Goal: Task Accomplishment & Management: Manage account settings

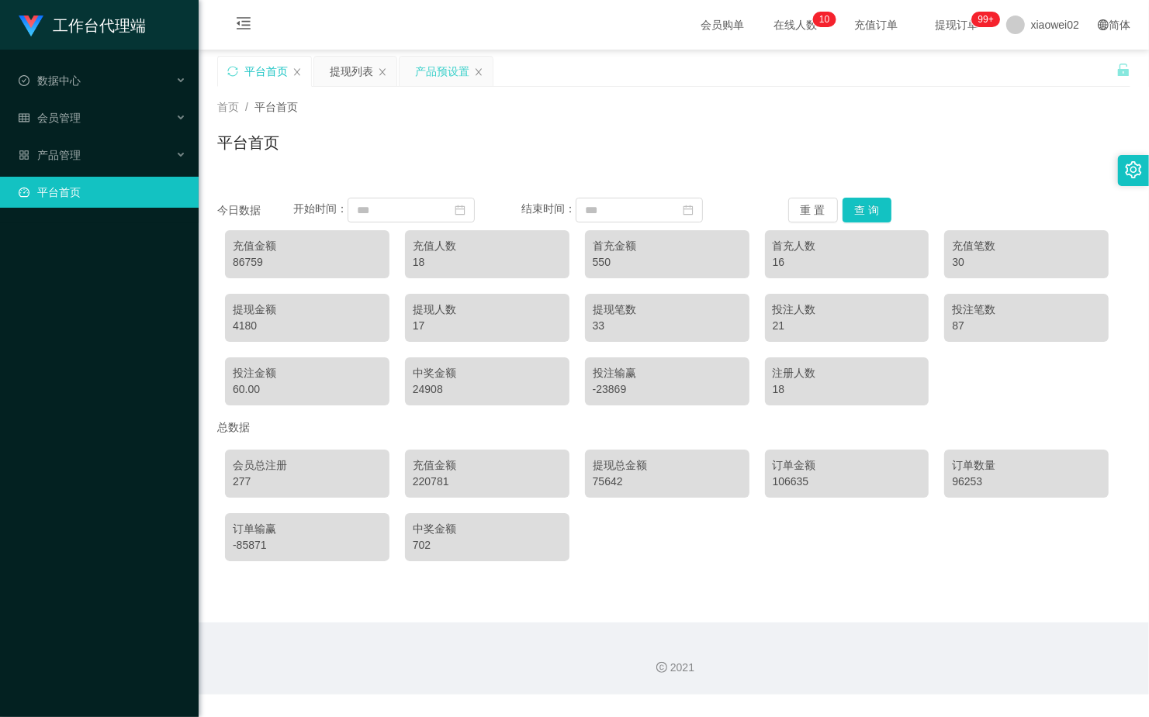
click at [451, 67] on div "产品预设置" at bounding box center [442, 71] width 54 height 29
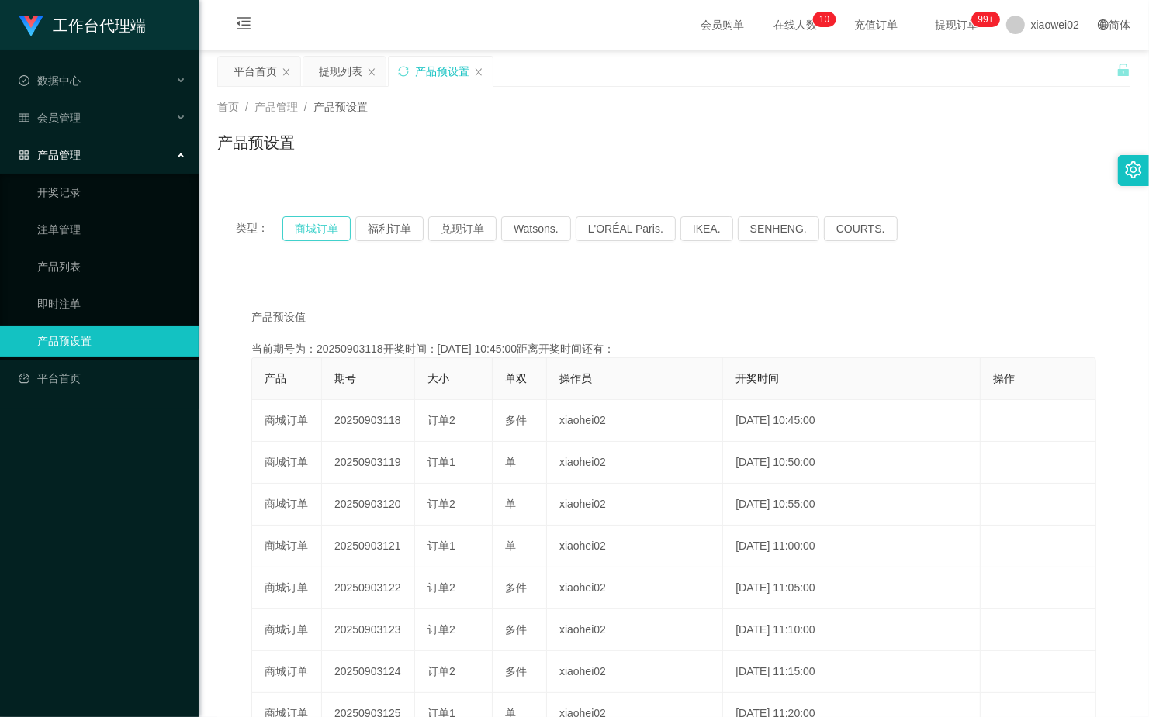
click at [320, 231] on button "商城订单" at bounding box center [316, 228] width 68 height 25
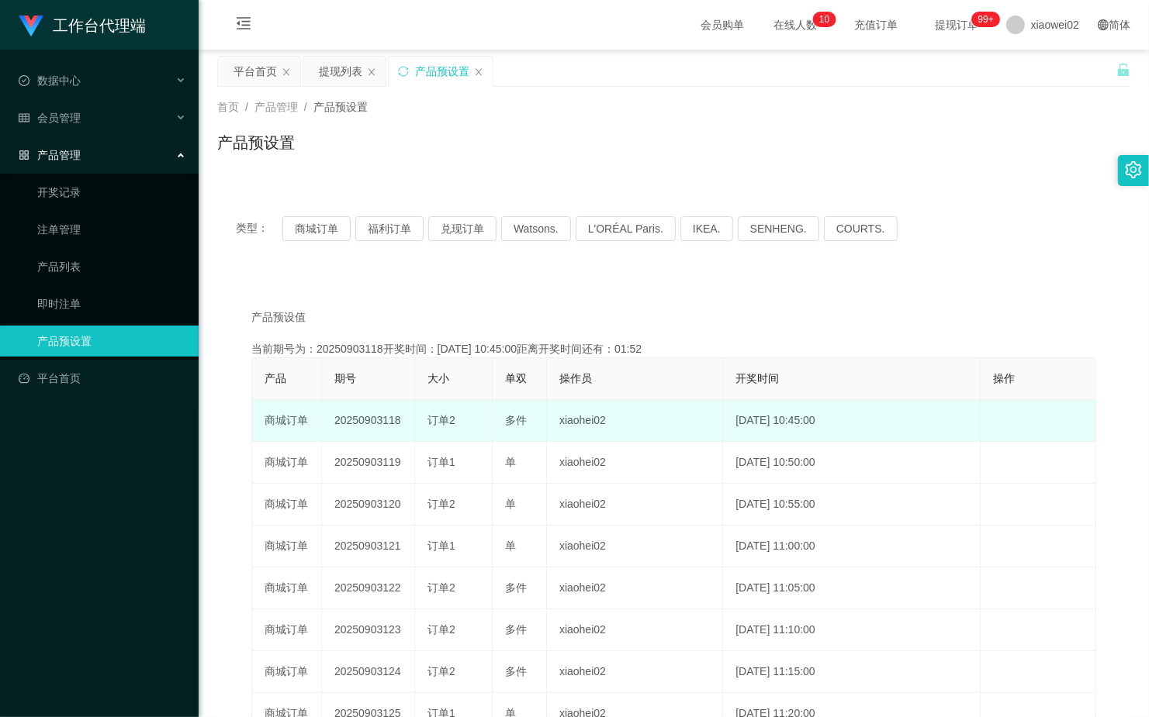
click at [363, 416] on td "20250903118" at bounding box center [368, 421] width 93 height 42
copy td "20250903118"
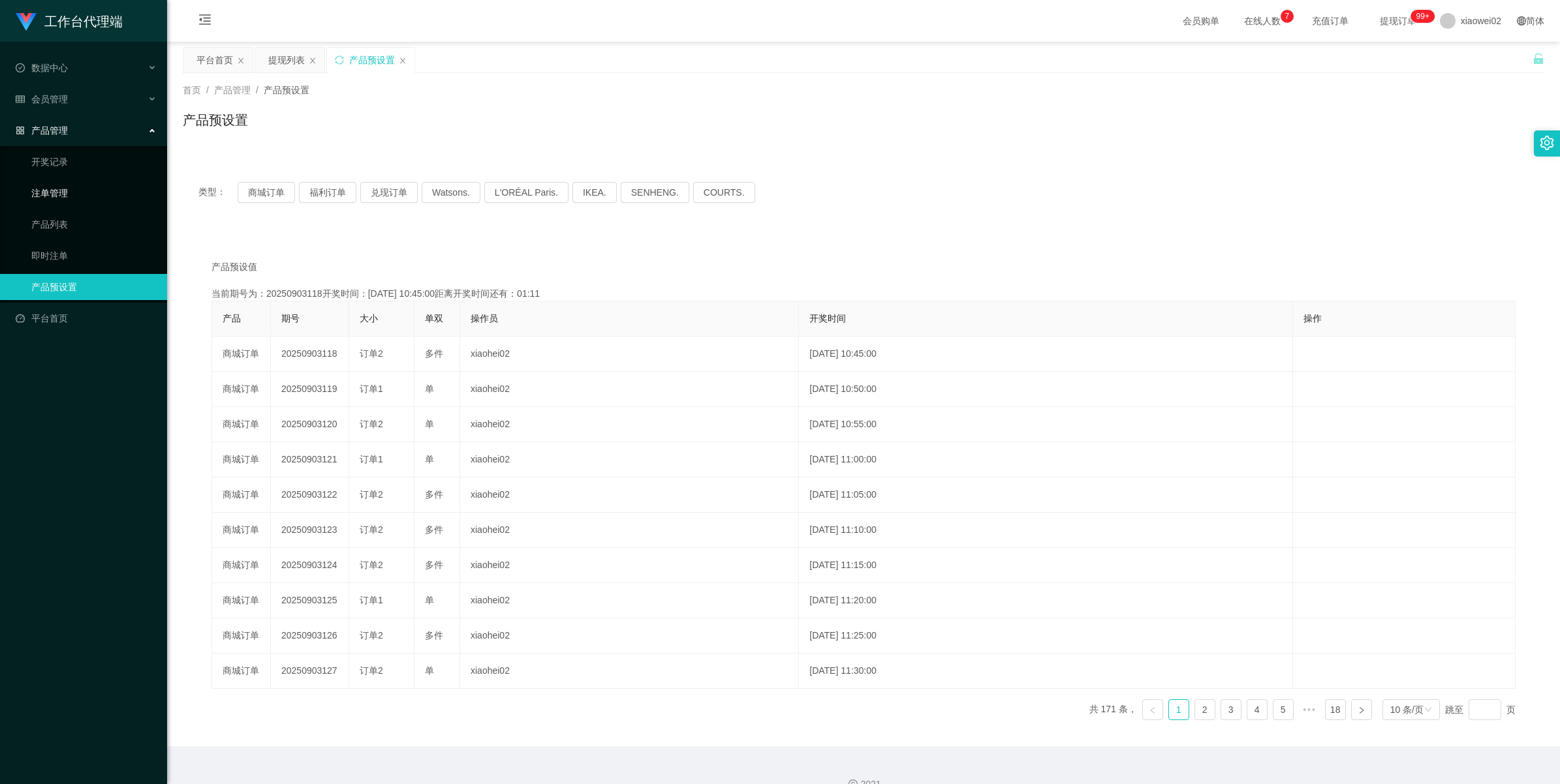
click at [34, 190] on link "注单管理" at bounding box center [93, 193] width 125 height 26
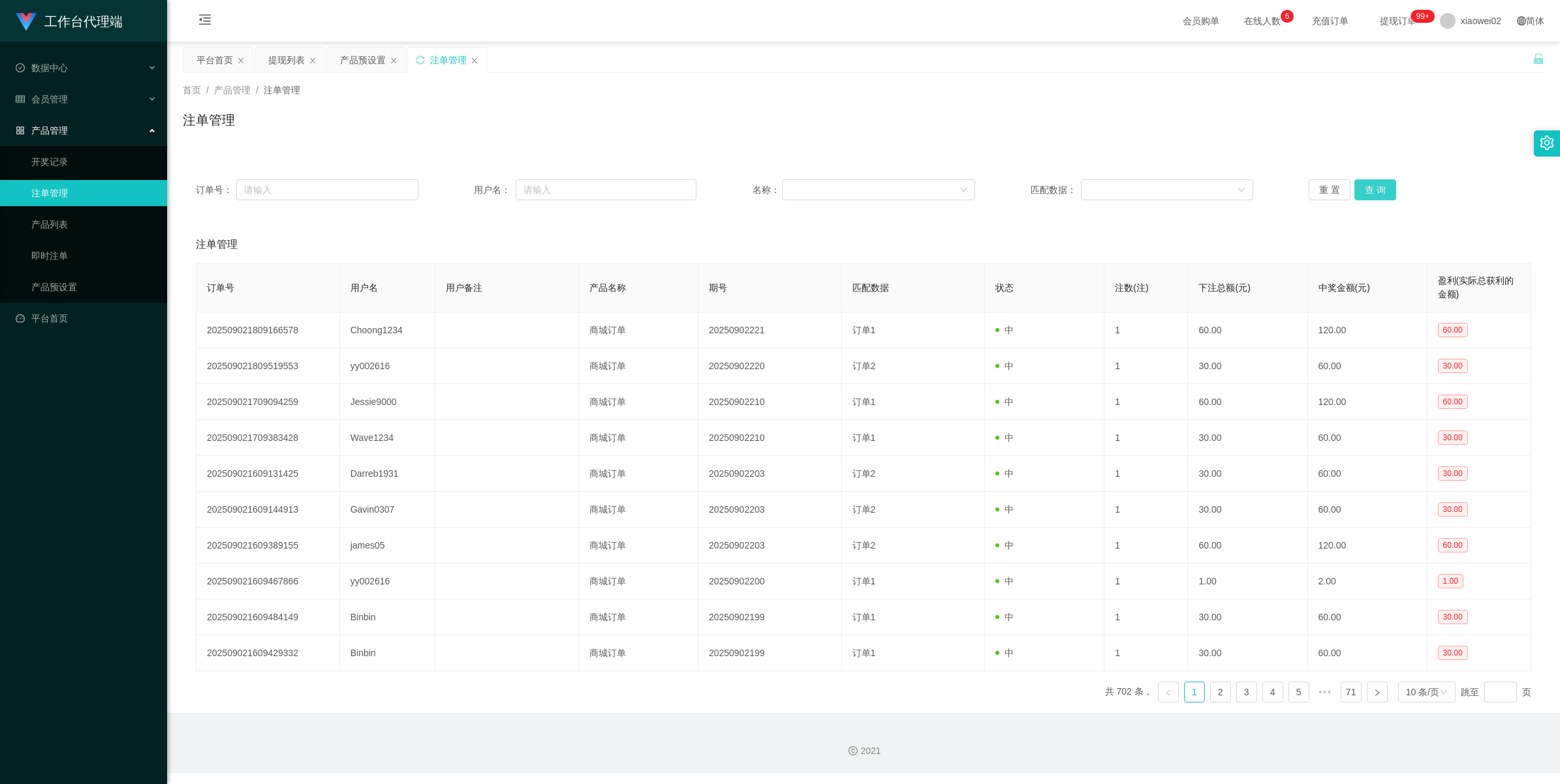
click at [966, 183] on button "查 询" at bounding box center [1375, 189] width 42 height 21
click at [966, 183] on div "重 置 查 询" at bounding box center [1419, 189] width 222 height 21
click at [966, 183] on button "查 询" at bounding box center [1375, 189] width 42 height 21
click at [966, 183] on div "重 置 查 询" at bounding box center [1419, 189] width 222 height 21
click at [966, 183] on button "查 询" at bounding box center [1375, 189] width 42 height 21
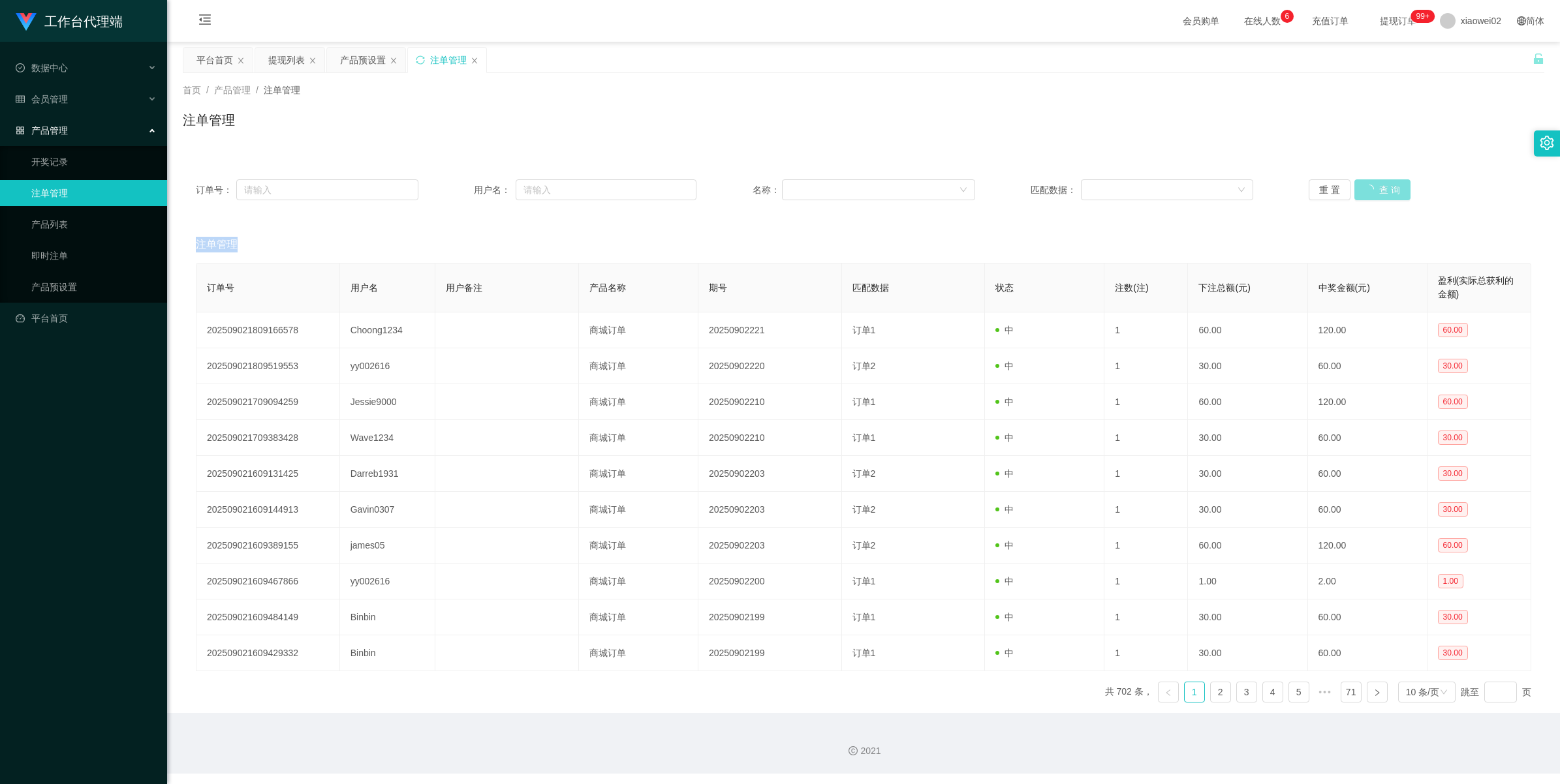
click at [966, 183] on div "重 置 查 询" at bounding box center [1419, 189] width 222 height 21
click at [966, 183] on button "查 询" at bounding box center [1375, 189] width 42 height 21
click at [966, 183] on div "重 置 查 询" at bounding box center [1419, 189] width 222 height 21
click at [966, 183] on button "查 询" at bounding box center [1375, 189] width 42 height 21
click at [966, 183] on div "重 置 查 询" at bounding box center [1419, 189] width 222 height 21
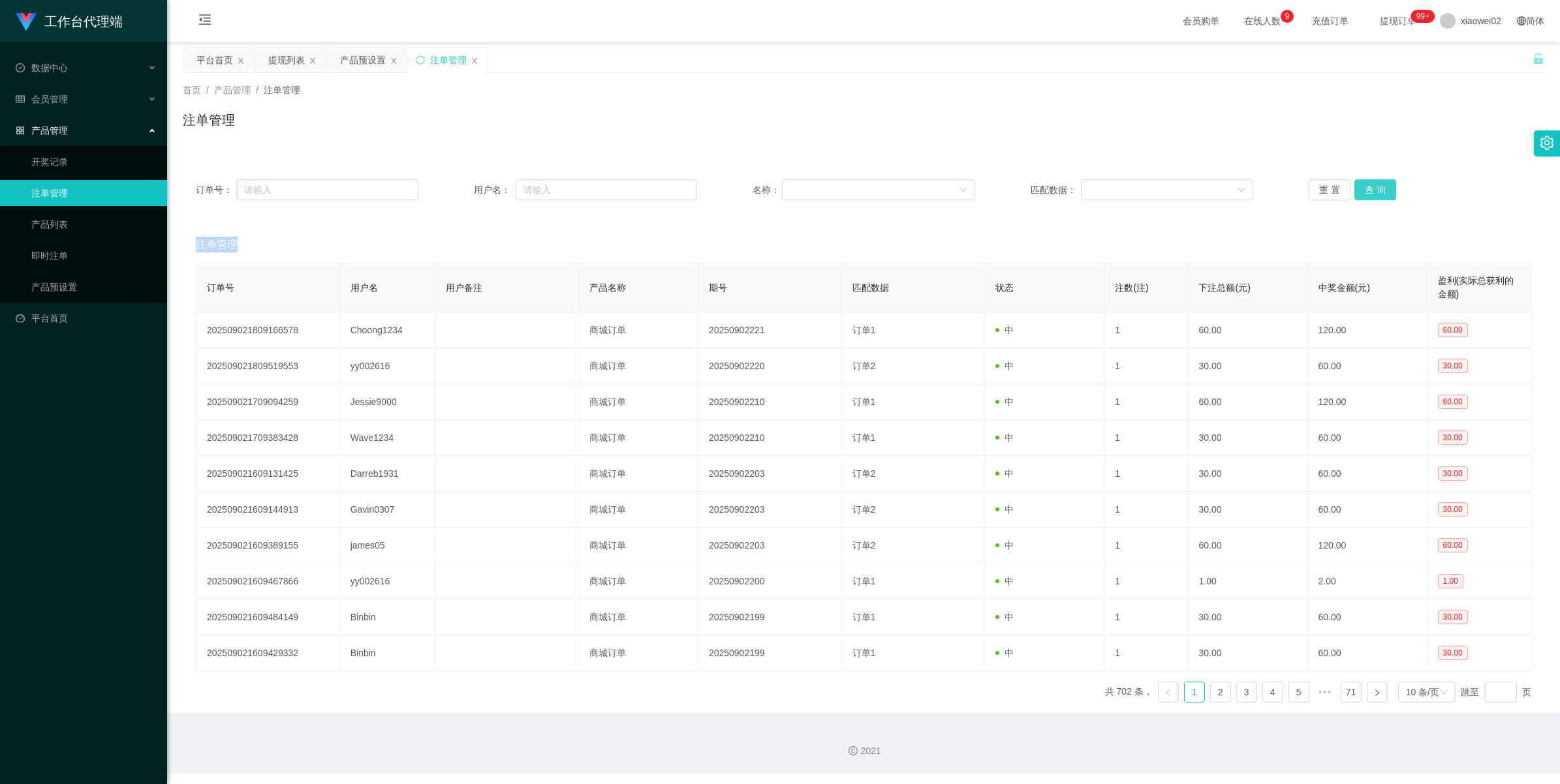
click at [966, 190] on button "查 询" at bounding box center [1375, 189] width 42 height 21
click at [966, 190] on div "重 置 查 询" at bounding box center [1419, 189] width 222 height 21
click at [966, 190] on button "查 询" at bounding box center [1375, 189] width 42 height 21
click at [966, 190] on div "重 置 查 询" at bounding box center [1419, 189] width 222 height 21
click at [374, 56] on div "产品预设置" at bounding box center [363, 60] width 45 height 24
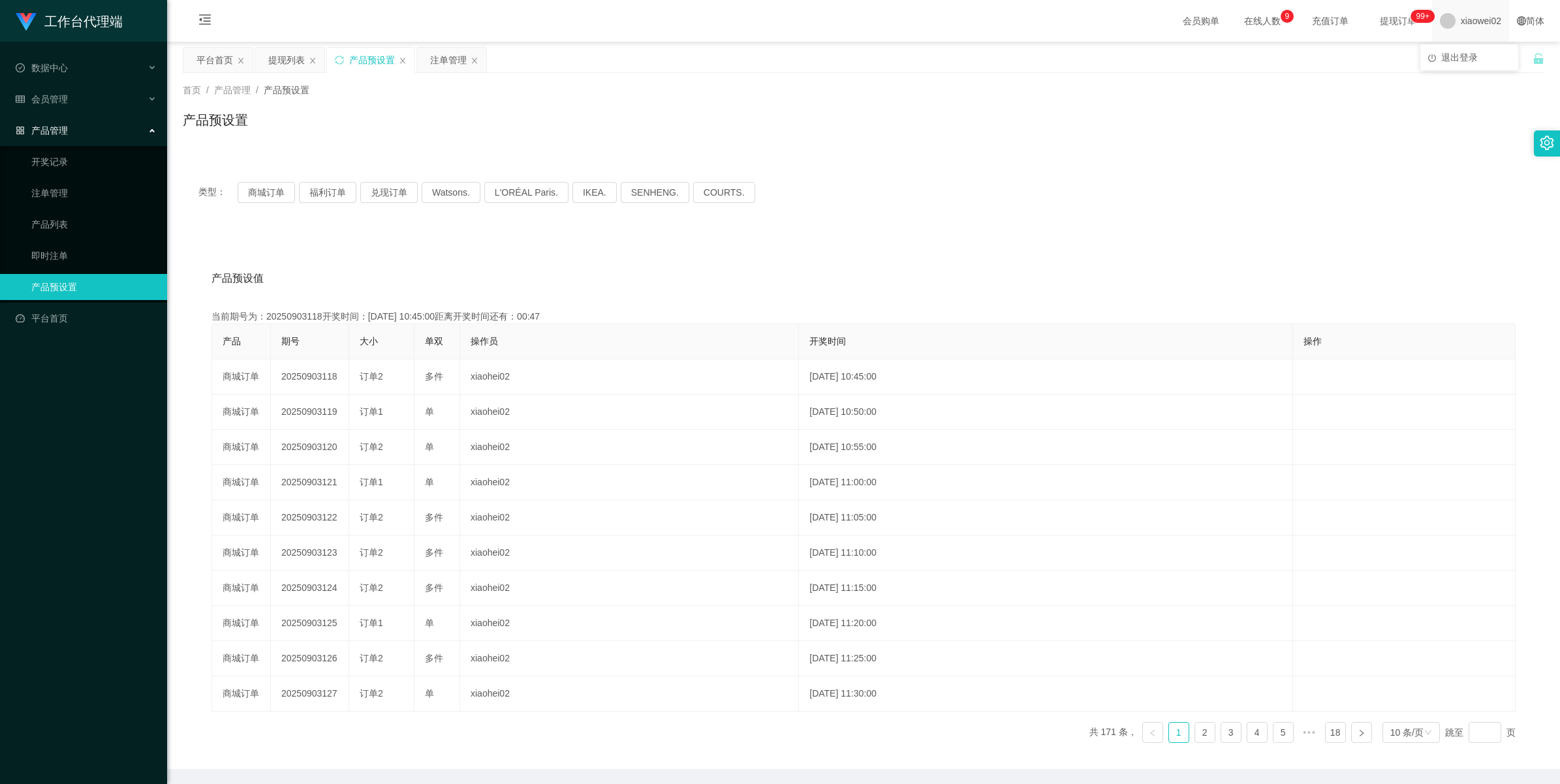
click at [966, 14] on span "xiaowei02" at bounding box center [1481, 21] width 40 height 42
click at [966, 57] on span "退出登录" at bounding box center [1458, 57] width 36 height 10
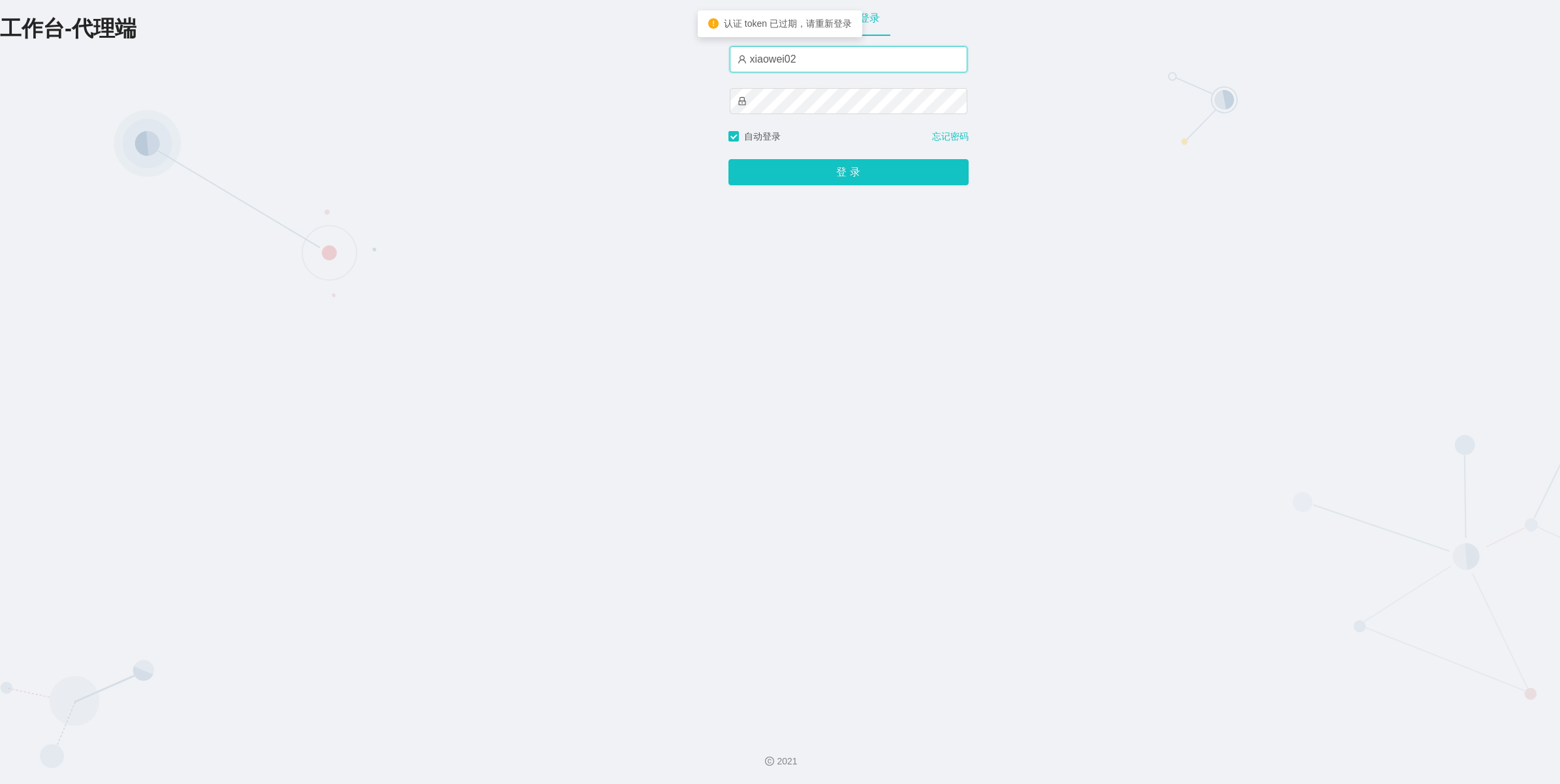
click at [865, 62] on input "xiaowei02" at bounding box center [848, 59] width 237 height 26
type input "xiaowei01"
click at [798, 191] on div "账户密码登录 xiaowei01 自动登录 忘记密码 登 录" at bounding box center [848, 362] width 240 height 723
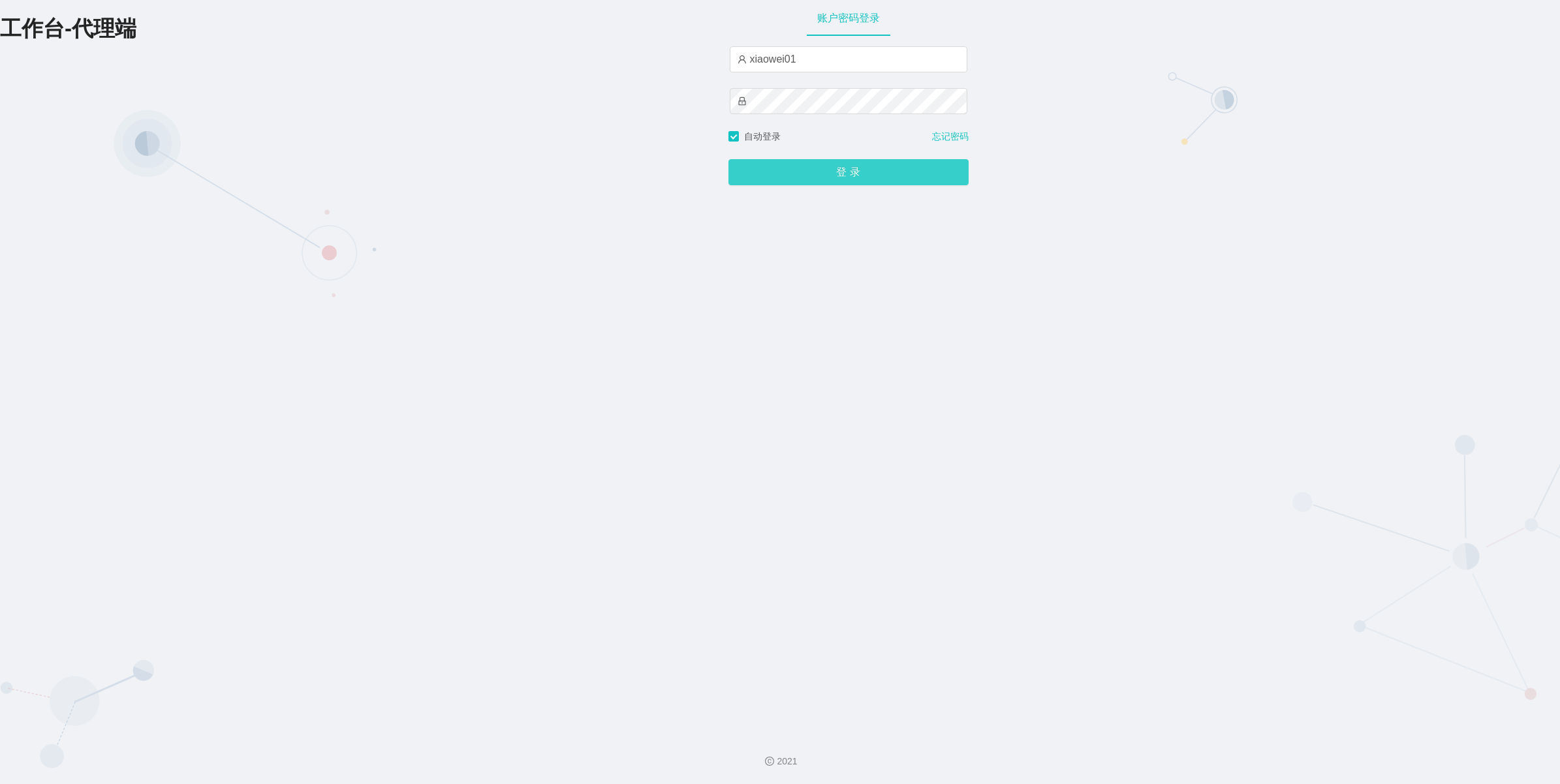
click at [803, 183] on button "登 录" at bounding box center [848, 172] width 240 height 26
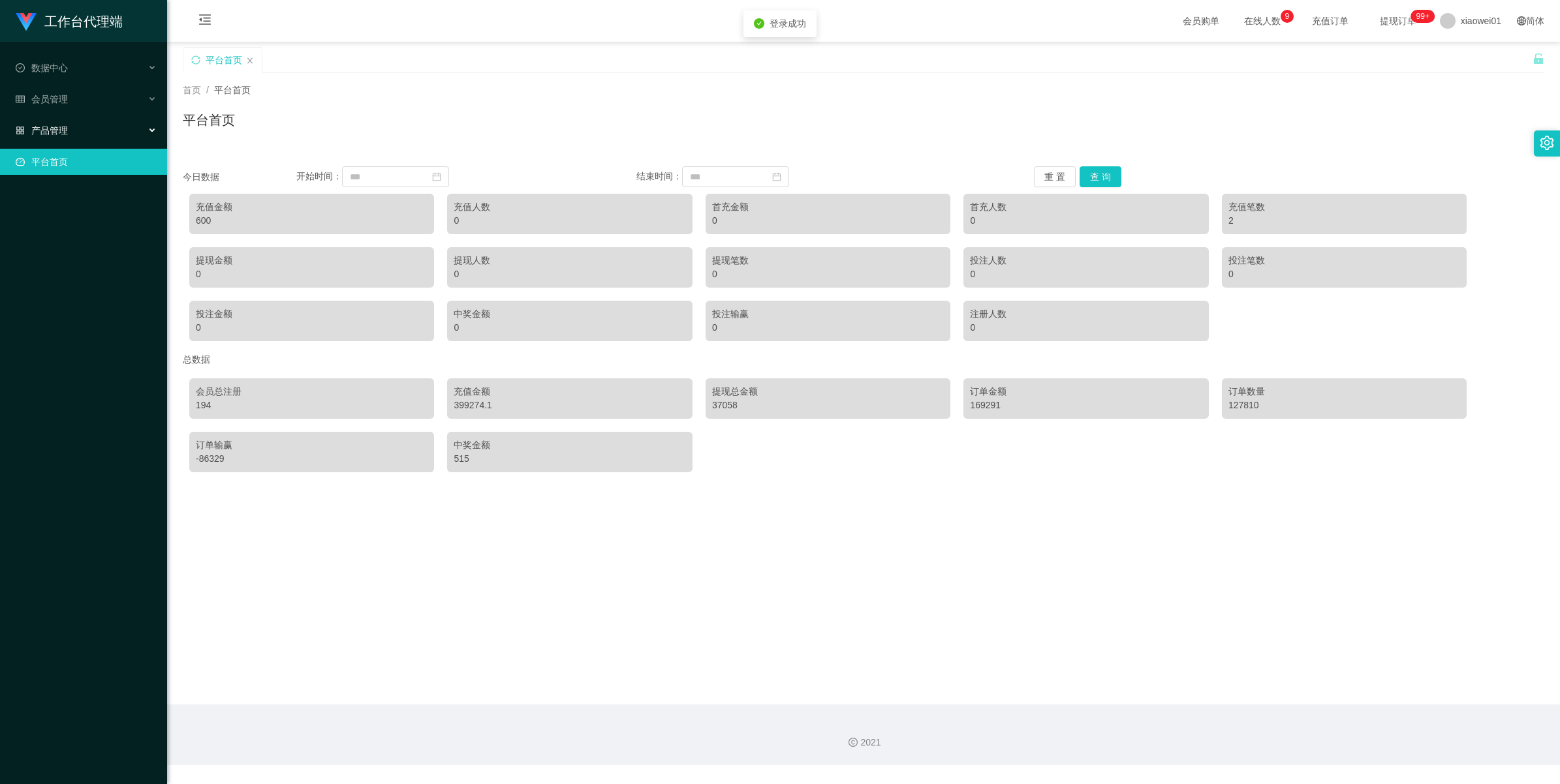
click at [64, 130] on span "产品管理" at bounding box center [42, 130] width 52 height 10
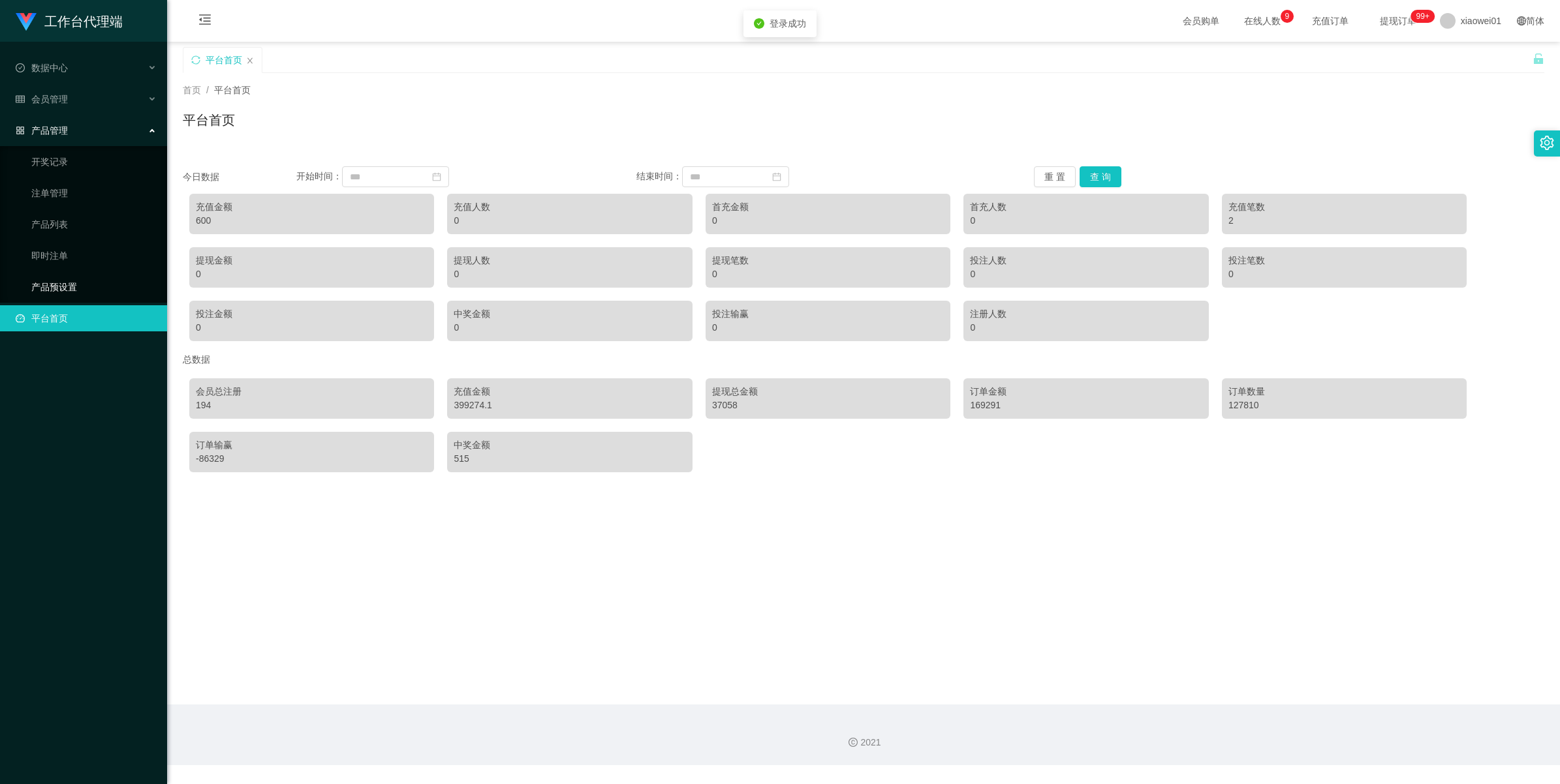
click at [34, 285] on link "产品预设置" at bounding box center [93, 287] width 125 height 26
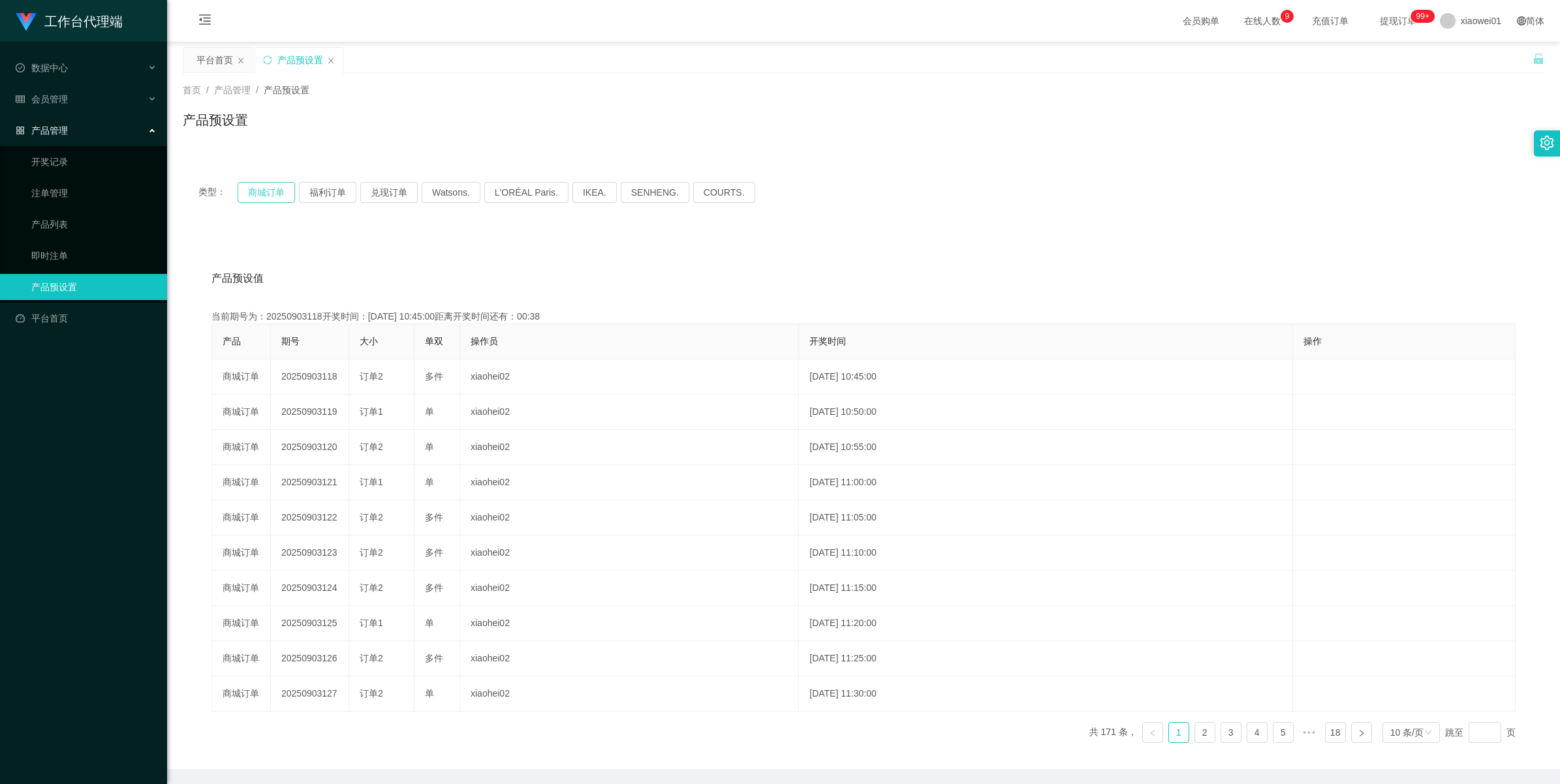
click at [248, 189] on button "商城订单" at bounding box center [266, 192] width 57 height 21
click at [34, 189] on link "注单管理" at bounding box center [93, 193] width 125 height 26
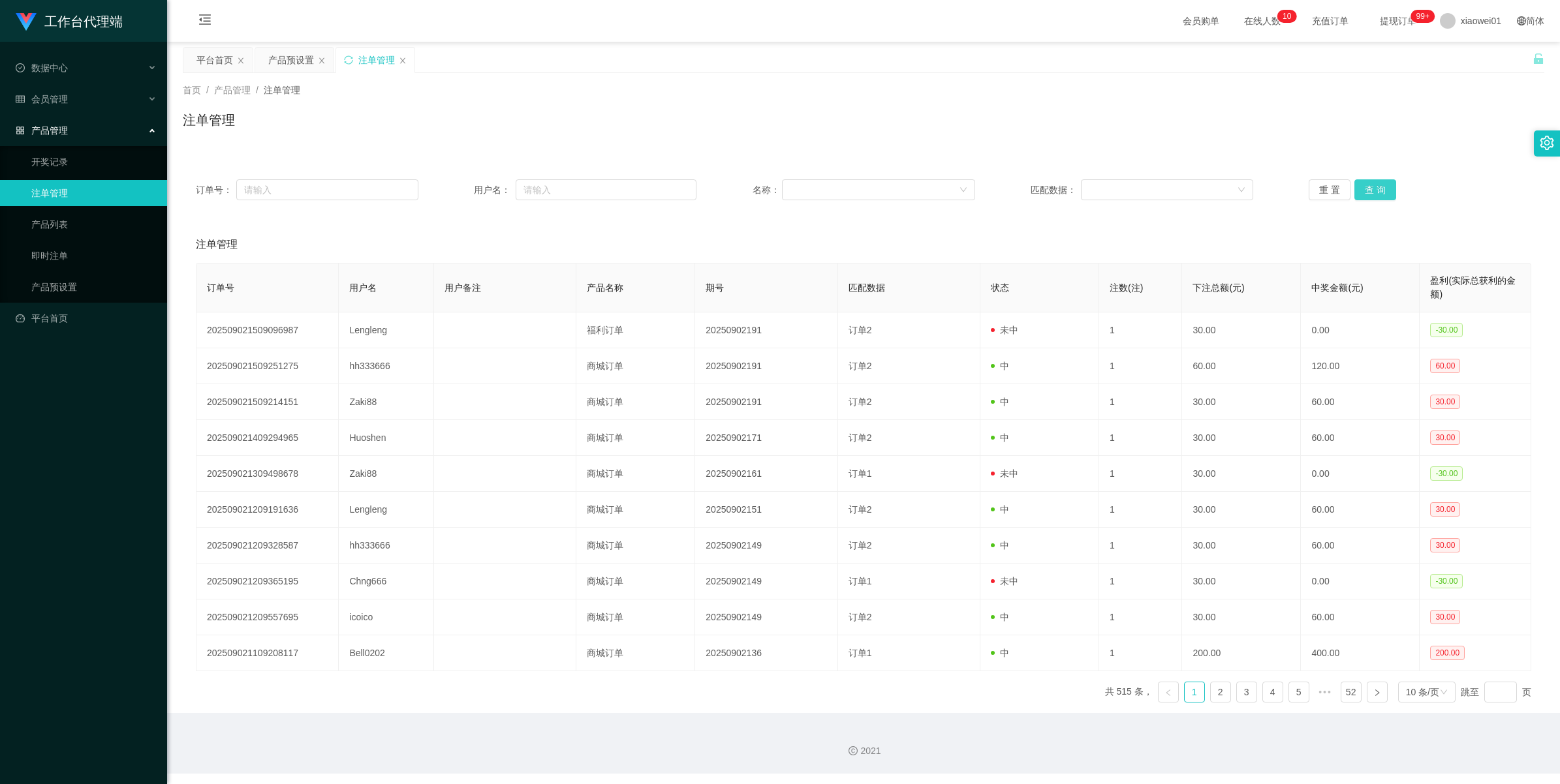
click at [966, 193] on button "查 询" at bounding box center [1375, 189] width 42 height 21
click at [966, 193] on div "重 置 查 询" at bounding box center [1419, 189] width 222 height 21
click at [966, 193] on button "查 询" at bounding box center [1375, 189] width 42 height 21
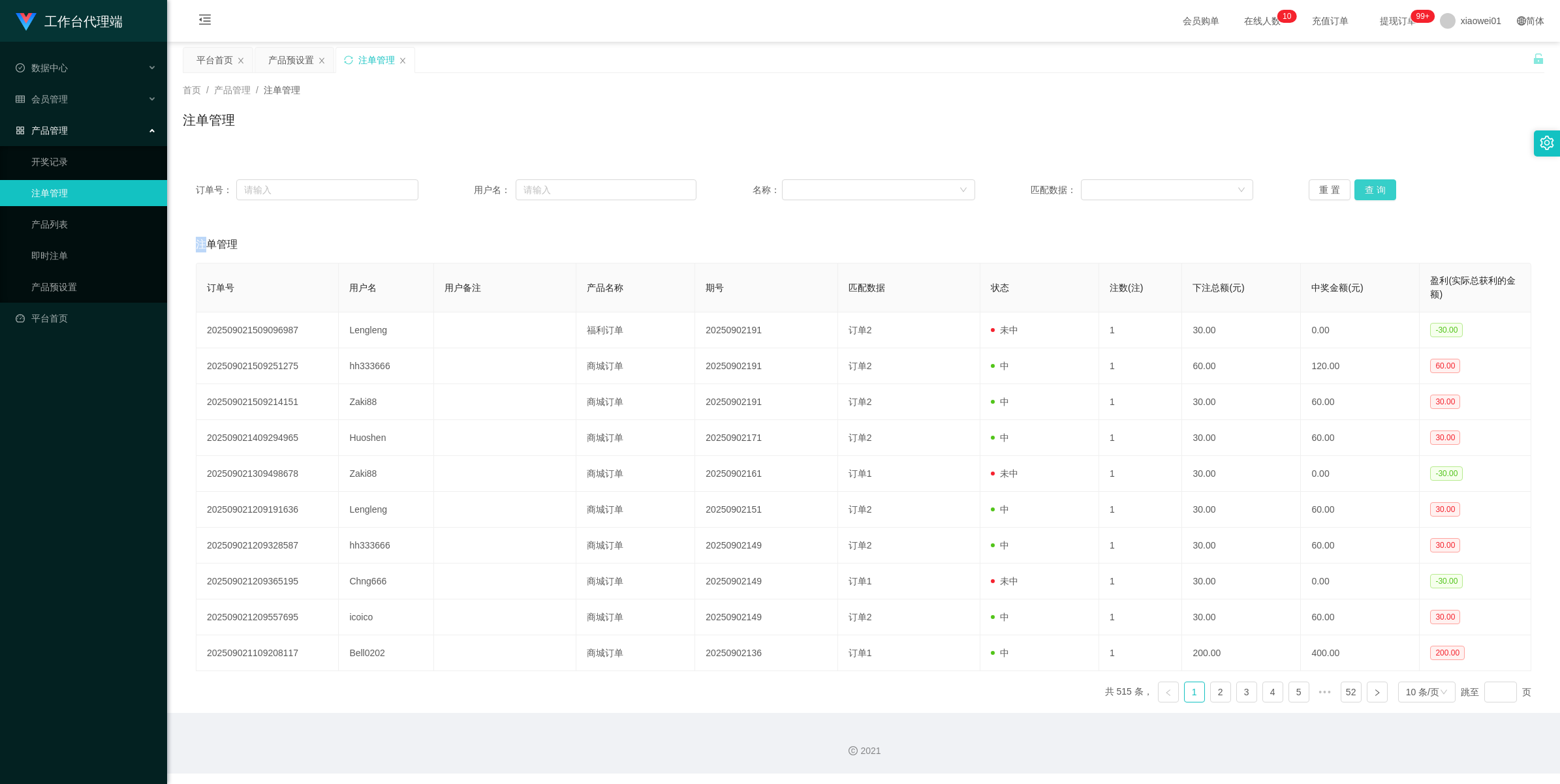
click at [966, 193] on button "查 询" at bounding box center [1375, 189] width 42 height 21
click at [966, 193] on div "重 置 查 询" at bounding box center [1419, 189] width 222 height 21
click at [966, 188] on button "查 询" at bounding box center [1375, 189] width 42 height 21
click at [966, 188] on div "重 置 查 询" at bounding box center [1419, 189] width 222 height 21
click at [966, 188] on button "查 询" at bounding box center [1375, 189] width 42 height 21
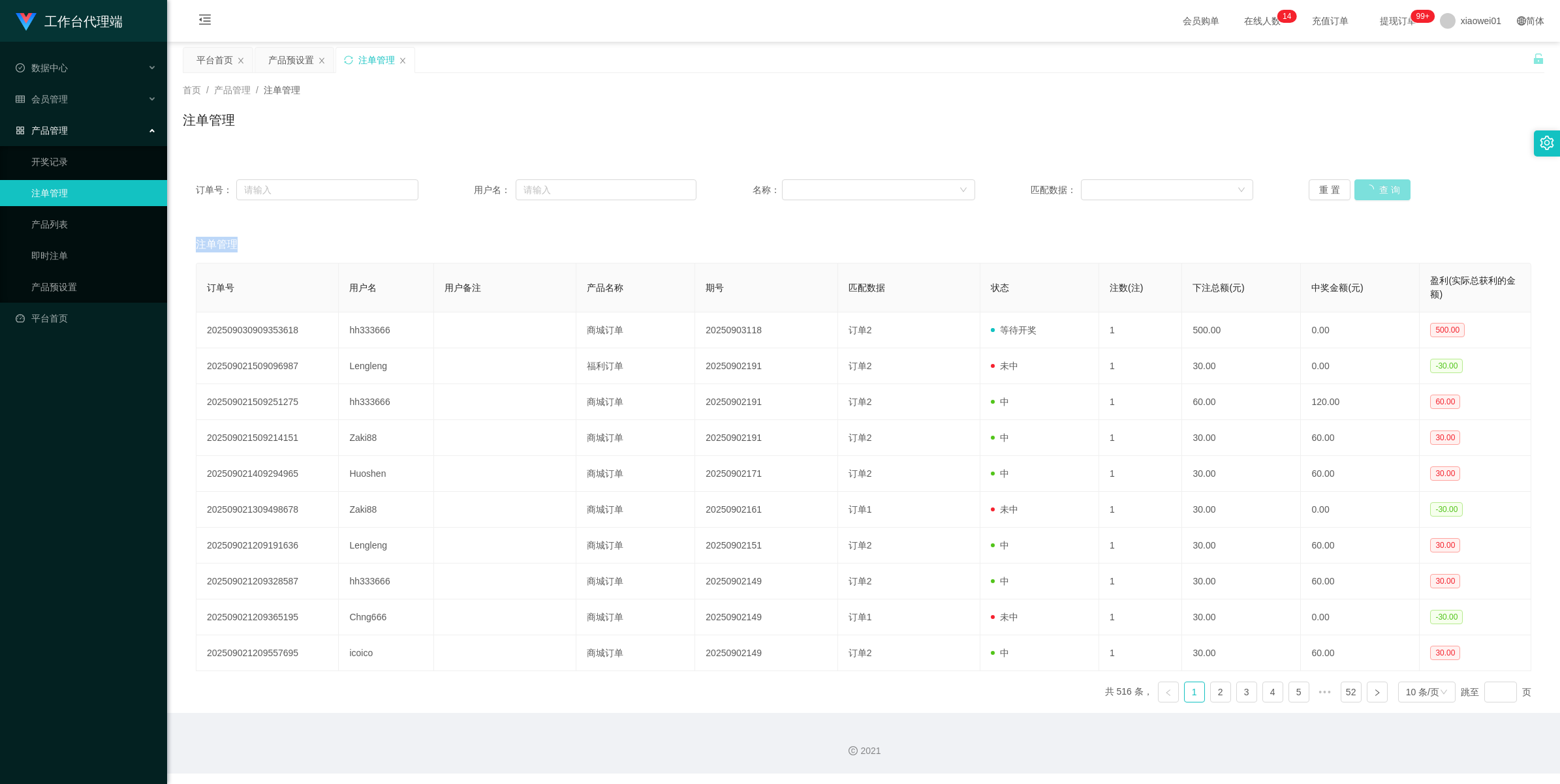
click at [966, 188] on button "查 询" at bounding box center [1382, 189] width 56 height 21
click at [966, 188] on div "重 置 查 询" at bounding box center [1419, 189] width 222 height 21
click at [966, 188] on button "查 询" at bounding box center [1375, 189] width 42 height 21
click at [966, 188] on div "重 置 查 询" at bounding box center [1419, 189] width 222 height 21
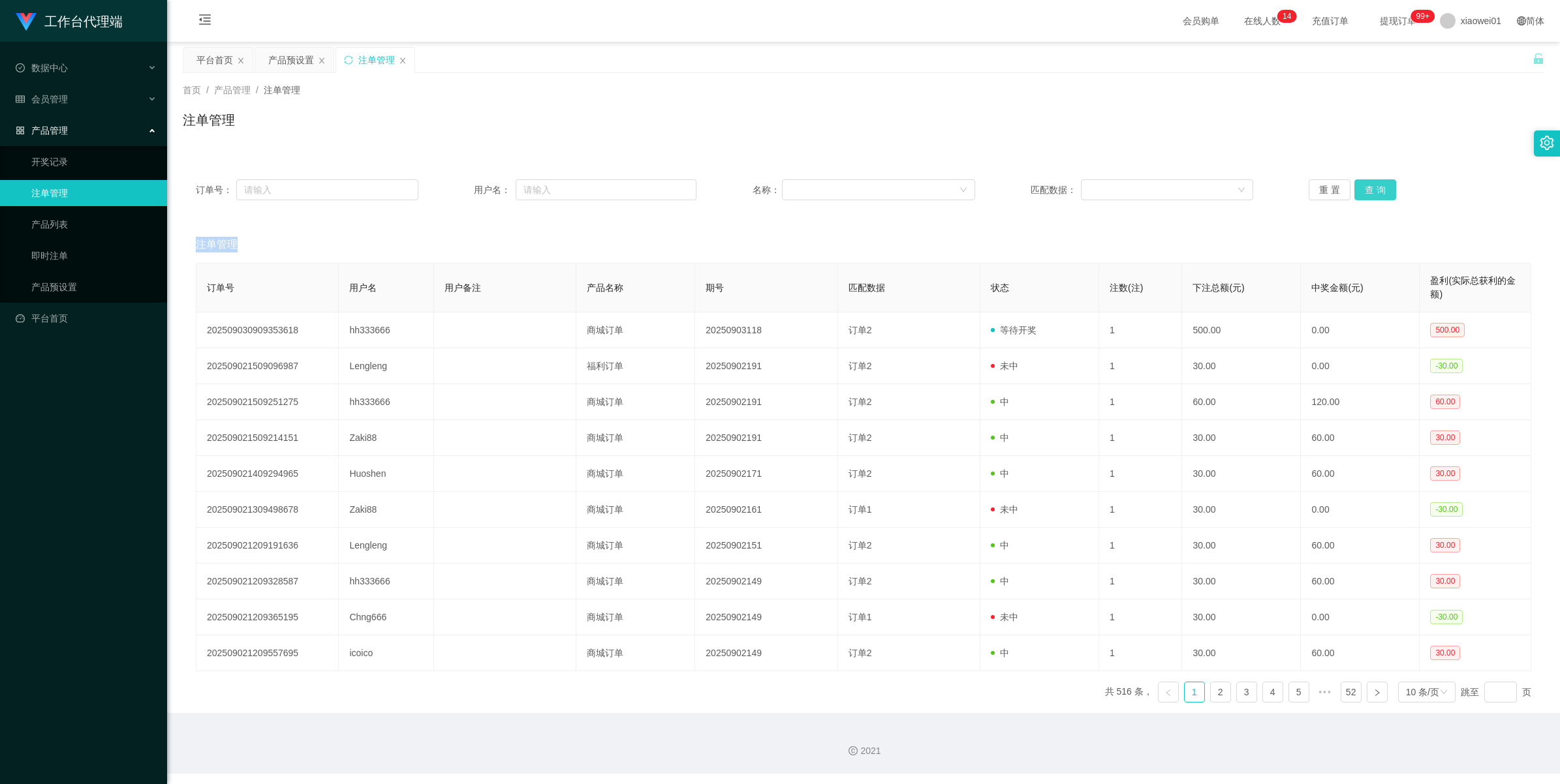
click at [966, 188] on button "查 询" at bounding box center [1375, 189] width 42 height 21
click at [966, 188] on div "重 置 查 询" at bounding box center [1419, 189] width 222 height 21
click at [966, 188] on button "查 询" at bounding box center [1375, 189] width 42 height 21
click at [966, 188] on div "重 置 查 询" at bounding box center [1419, 189] width 222 height 21
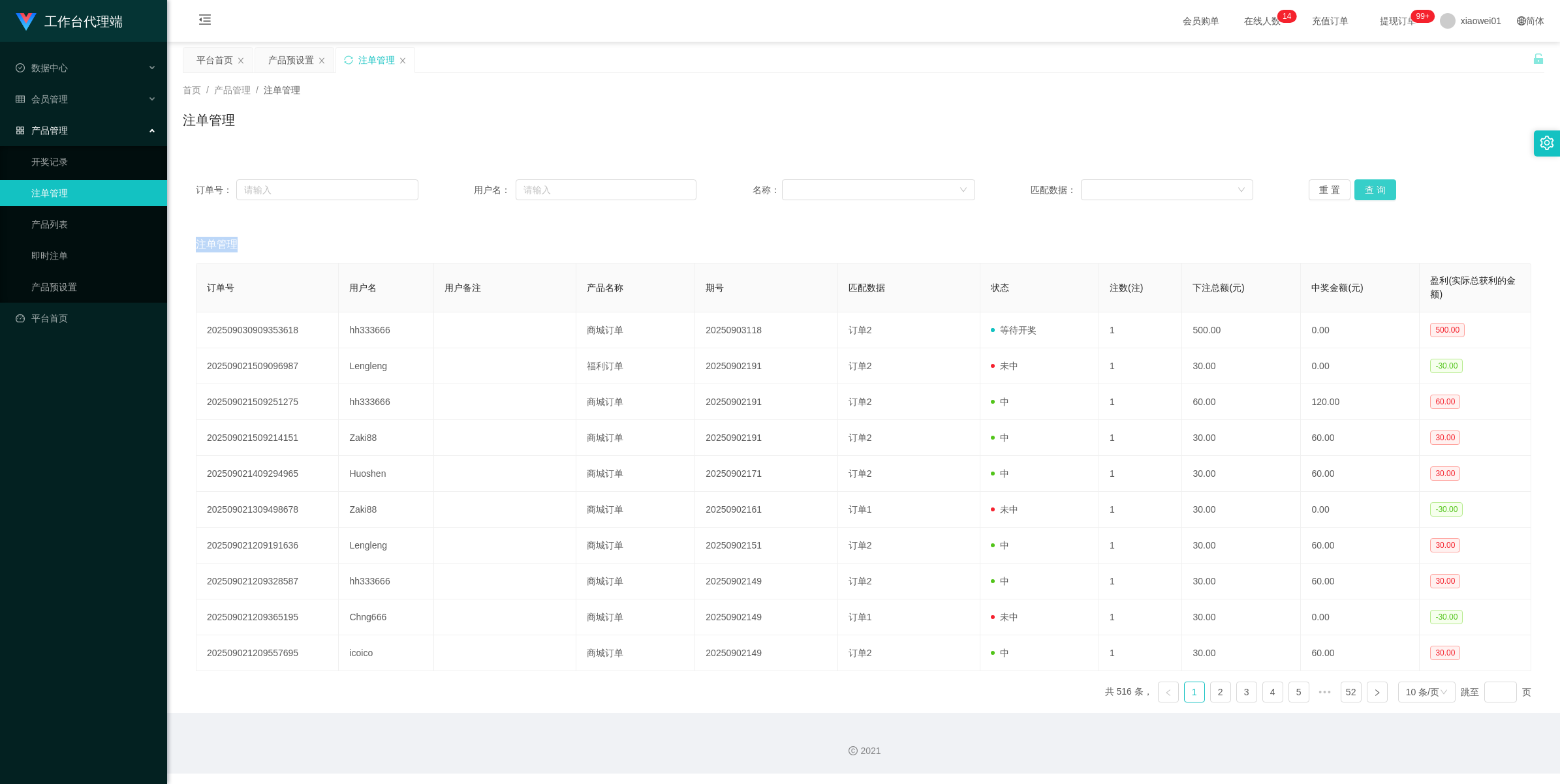
click at [966, 188] on button "查 询" at bounding box center [1375, 189] width 42 height 21
click at [966, 188] on div "重 置 查 询" at bounding box center [1419, 189] width 222 height 21
click at [966, 188] on button "查 询" at bounding box center [1375, 189] width 42 height 21
click at [966, 188] on button "查 询" at bounding box center [1382, 189] width 56 height 21
click at [966, 188] on div "重 置 查 询" at bounding box center [1419, 189] width 222 height 21
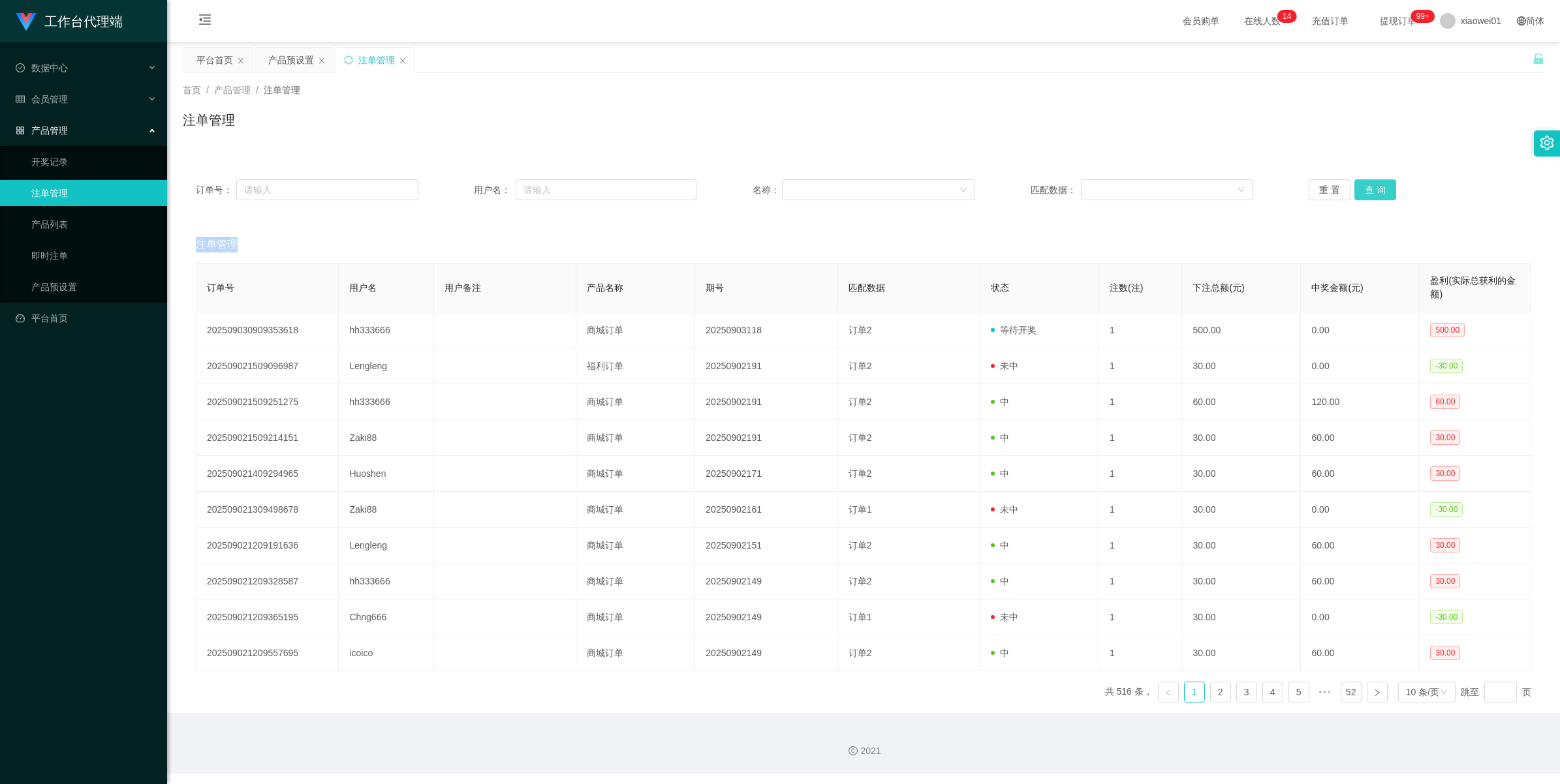
click at [966, 188] on button "查 询" at bounding box center [1375, 189] width 42 height 21
click at [966, 188] on div "重 置 查 询" at bounding box center [1419, 189] width 222 height 21
click at [966, 188] on button "查 询" at bounding box center [1375, 189] width 42 height 21
click at [966, 188] on div "重 置 查 询" at bounding box center [1419, 189] width 222 height 21
click at [966, 188] on button "查 询" at bounding box center [1375, 189] width 42 height 21
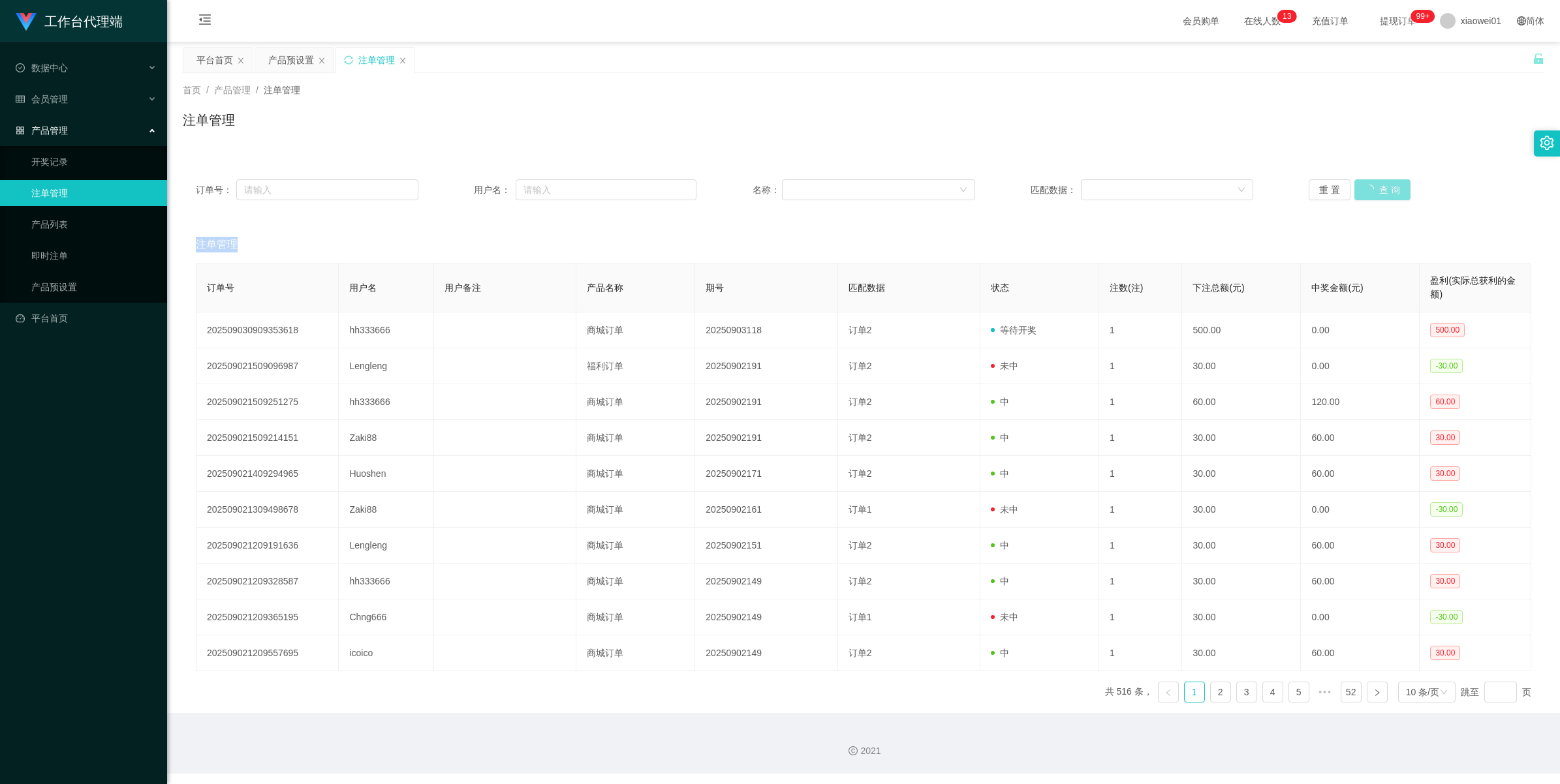
click at [966, 188] on button "查 询" at bounding box center [1382, 189] width 56 height 21
click at [966, 188] on div "重 置 查 询" at bounding box center [1419, 189] width 222 height 21
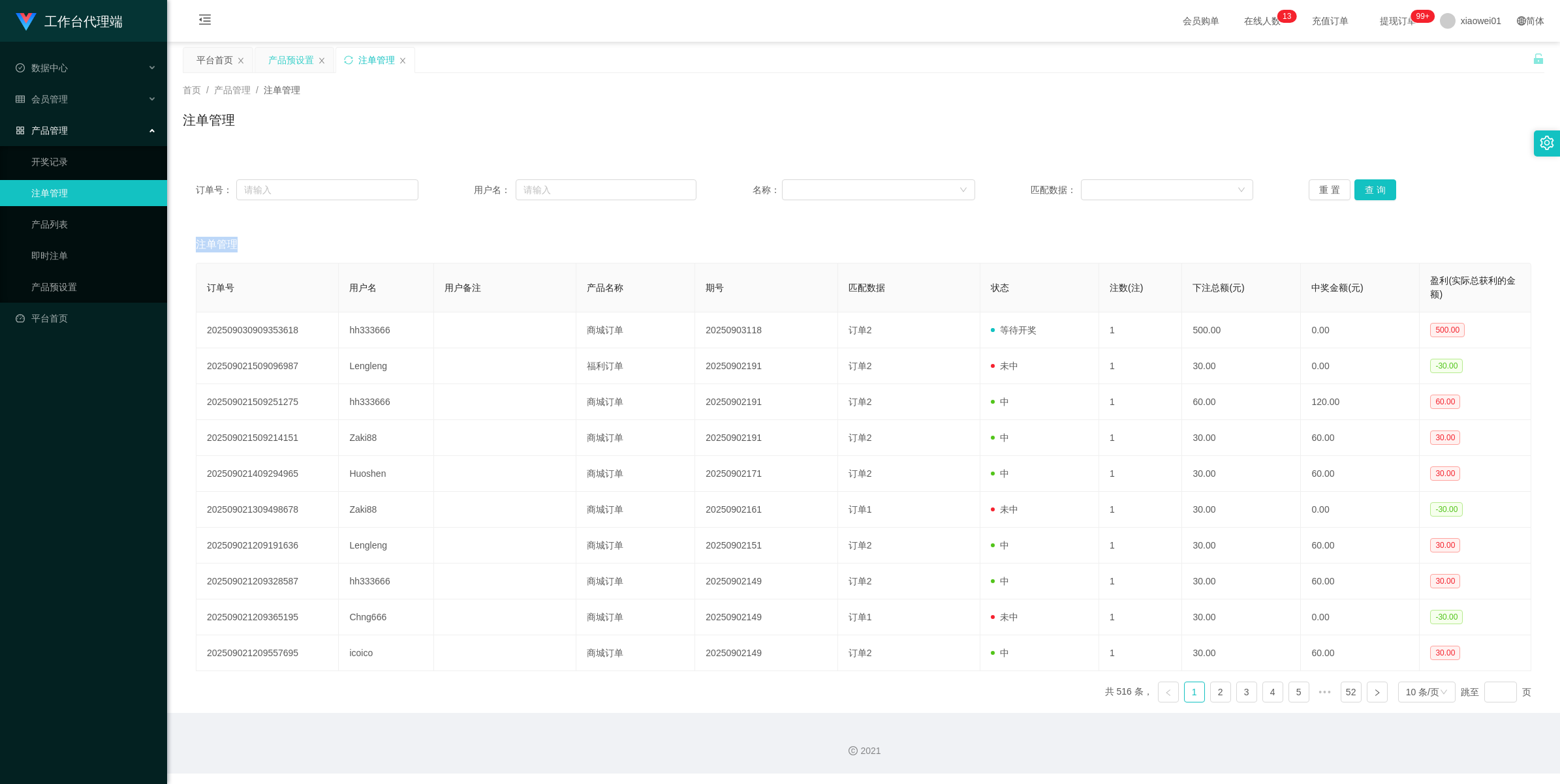
click at [300, 63] on div "产品预设置" at bounding box center [291, 60] width 45 height 24
